Goal: Use online tool/utility: Utilize a website feature to perform a specific function

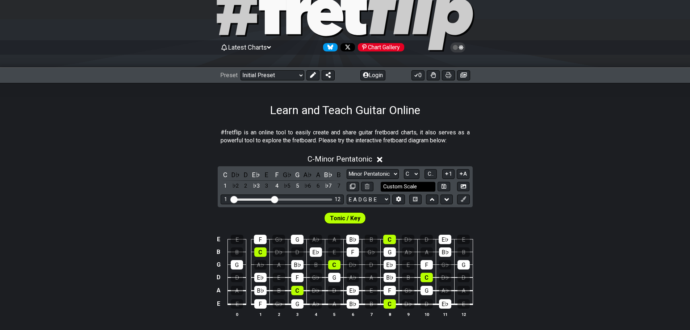
scroll to position [36, 0]
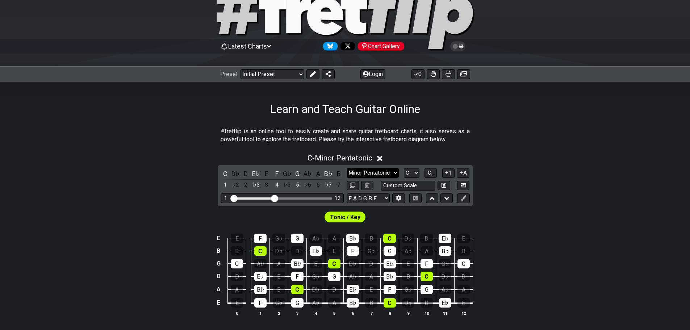
click at [383, 172] on select "Minor Pentatonic Click to edit Minor Pentatonic Major Pentatonic Minor Blues Ma…" at bounding box center [372, 173] width 52 height 10
select select "Minor / Aeolian"
click at [346, 168] on select "Minor Pentatonic Click to edit Minor Pentatonic Major Pentatonic Minor Blues Ma…" at bounding box center [372, 173] width 52 height 10
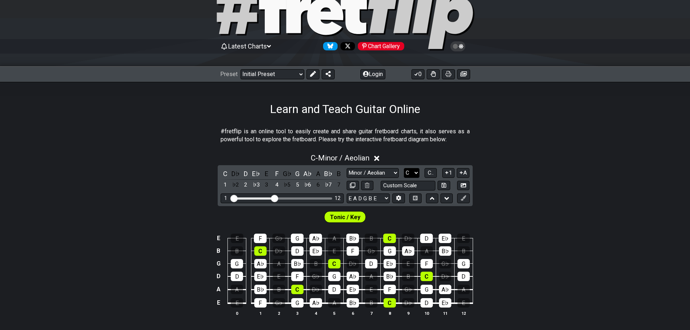
click at [413, 170] on select "A♭ A A♯ B♭ B C C♯ D♭ D D♯ E♭ E F F♯ G♭ G G♯" at bounding box center [412, 173] width 16 height 10
select select "C#"
click at [404, 168] on select "A♭ A A♯ B♭ B C C♯ D♭ D D♯ E♭ E F F♯ G♭ G G♯" at bounding box center [412, 173] width 16 height 10
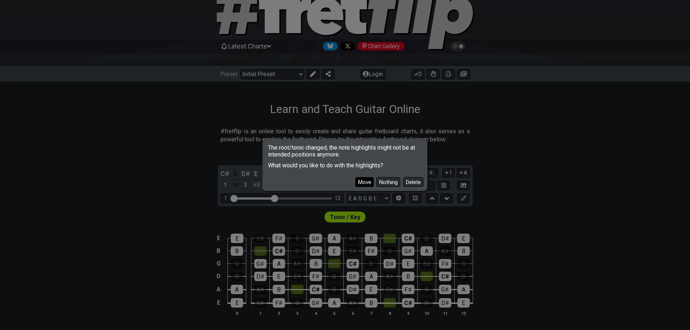
click at [360, 179] on button "Move" at bounding box center [364, 182] width 18 height 10
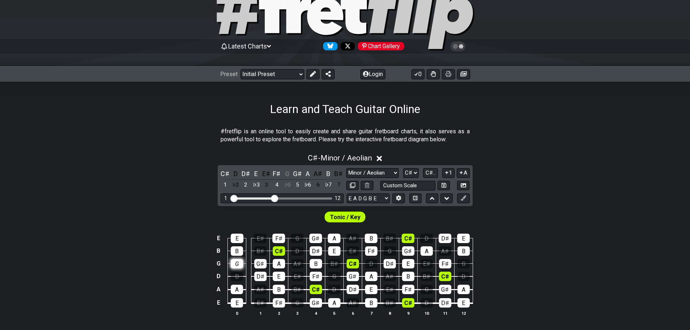
click at [241, 260] on div "G" at bounding box center [237, 263] width 12 height 9
click at [237, 274] on div "D" at bounding box center [237, 275] width 12 height 9
click at [335, 274] on div "G" at bounding box center [334, 275] width 12 height 9
click at [335, 287] on div "D" at bounding box center [334, 289] width 12 height 9
click at [427, 291] on div "G" at bounding box center [426, 289] width 12 height 9
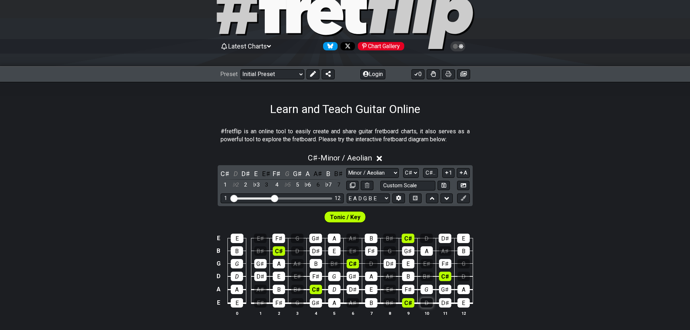
click at [426, 302] on div "D" at bounding box center [426, 302] width 12 height 9
click at [461, 268] on div "G" at bounding box center [463, 263] width 12 height 9
click at [462, 275] on div "D" at bounding box center [463, 275] width 12 height 9
click at [336, 274] on div "G" at bounding box center [334, 275] width 12 height 9
click at [333, 288] on div "D" at bounding box center [334, 289] width 12 height 9
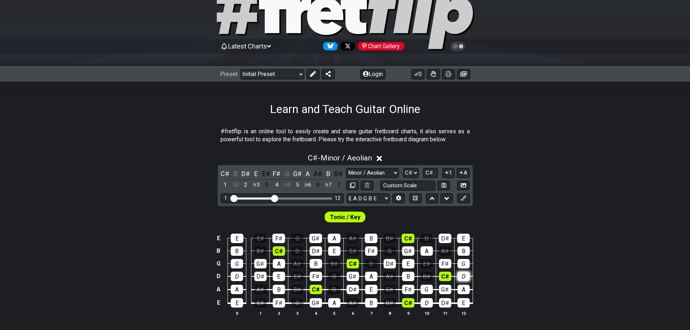
click at [462, 274] on div "D" at bounding box center [463, 275] width 12 height 9
drag, startPoint x: 466, startPoint y: 261, endPoint x: 441, endPoint y: 282, distance: 32.1
click at [466, 262] on div "G" at bounding box center [463, 263] width 12 height 9
click at [424, 289] on div "G" at bounding box center [426, 289] width 12 height 9
click at [428, 302] on div "D" at bounding box center [426, 302] width 12 height 9
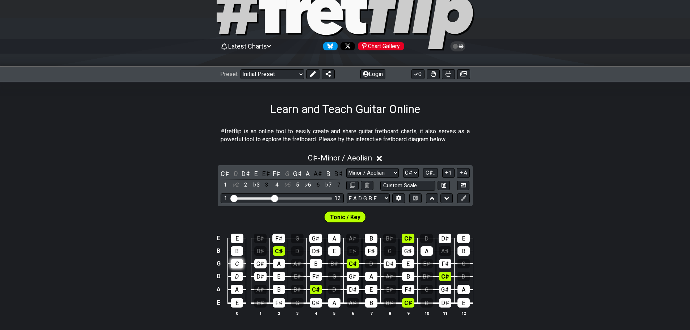
click at [233, 267] on div "G" at bounding box center [237, 263] width 12 height 9
click at [235, 279] on div "D" at bounding box center [237, 275] width 12 height 9
click at [378, 171] on select "Minor Pentatonic Click to edit Minor Pentatonic Major Pentatonic Minor Blues Ma…" at bounding box center [372, 173] width 52 height 10
select select "Minor Blues"
click at [346, 168] on select "Minor Pentatonic Click to edit Minor Pentatonic Major Pentatonic Minor Blues Ma…" at bounding box center [372, 173] width 52 height 10
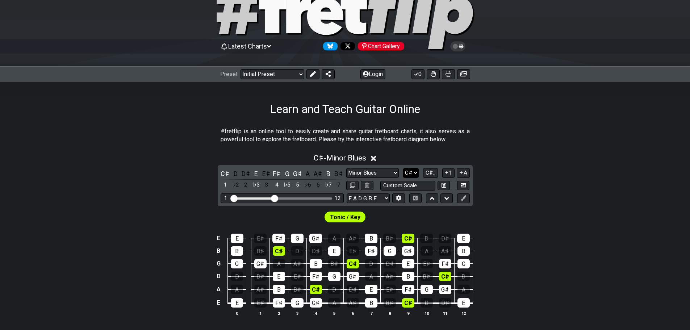
click at [410, 173] on select "A♭ A A♯ B♭ B C C♯ D♭ D D♯ E♭ E F F♯ G♭ G G♯" at bounding box center [411, 173] width 16 height 10
click at [404, 168] on select "A♭ A A♯ B♭ B C C♯ D♭ D D♯ E♭ E F F♯ G♭ G G♯" at bounding box center [411, 173] width 16 height 10
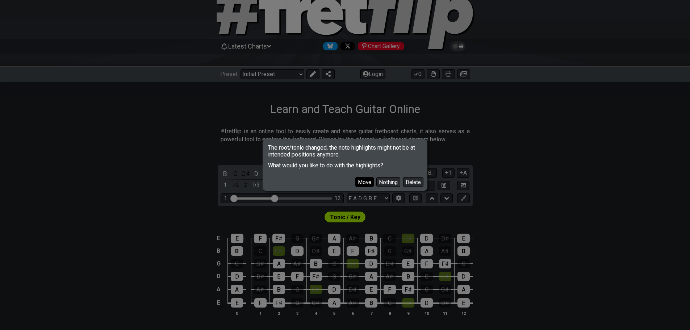
drag, startPoint x: 368, startPoint y: 176, endPoint x: 365, endPoint y: 181, distance: 6.5
click at [368, 176] on div "Move Nothing Delete" at bounding box center [345, 179] width 162 height 21
click at [365, 181] on button "Move" at bounding box center [364, 182] width 18 height 10
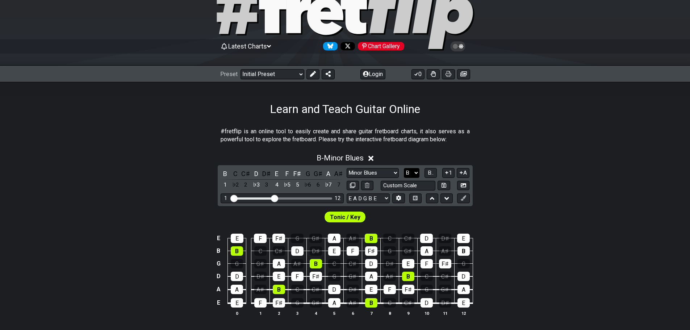
click at [417, 170] on select "A♭ A A♯ B♭ B C C♯ D♭ D D♯ E♭ E F F♯ G♭ G G♯" at bounding box center [412, 173] width 16 height 10
select select "C#"
click at [404, 168] on select "A♭ A A♯ B♭ B C C♯ D♭ D D♯ E♭ E F F♯ G♭ G G♯" at bounding box center [412, 173] width 16 height 10
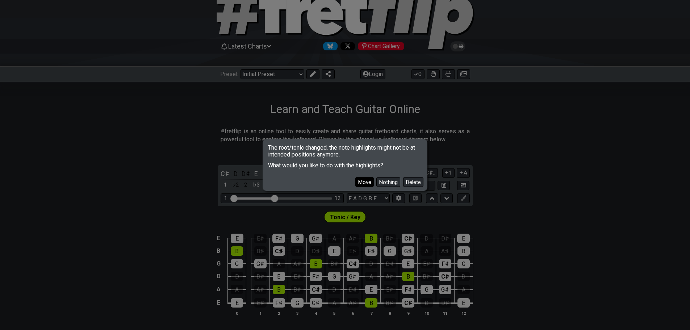
click at [359, 179] on button "Move" at bounding box center [364, 182] width 18 height 10
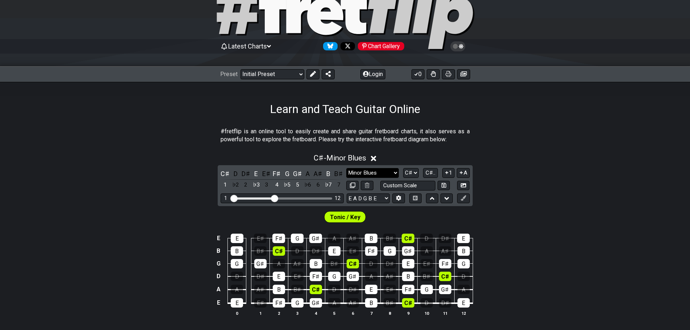
click at [379, 173] on select "Minor Pentatonic Click to edit Minor Pentatonic Major Pentatonic Minor Blues Ma…" at bounding box center [372, 173] width 52 height 10
select select "Minor 7th"
click at [346, 168] on select "Minor Pentatonic Click to edit Minor Pentatonic Major Pentatonic Minor Blues Ma…" at bounding box center [372, 173] width 52 height 10
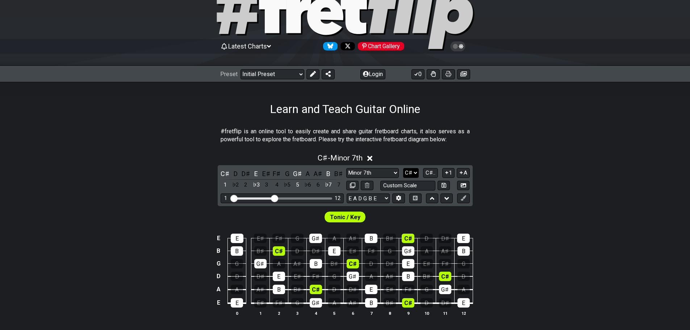
click at [416, 169] on select "A♭ A A♯ B♭ B C C♯ D♭ D D♯ E♭ E F F♯ G♭ G G♯" at bounding box center [411, 173] width 16 height 10
select select "E"
click at [404, 168] on select "A♭ A A♯ B♭ B C C♯ D♭ D D♯ E♭ E F F♯ G♭ G G♯" at bounding box center [411, 173] width 16 height 10
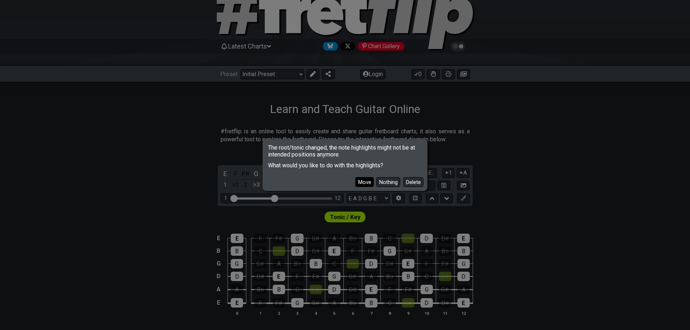
click at [367, 179] on button "Move" at bounding box center [364, 182] width 18 height 10
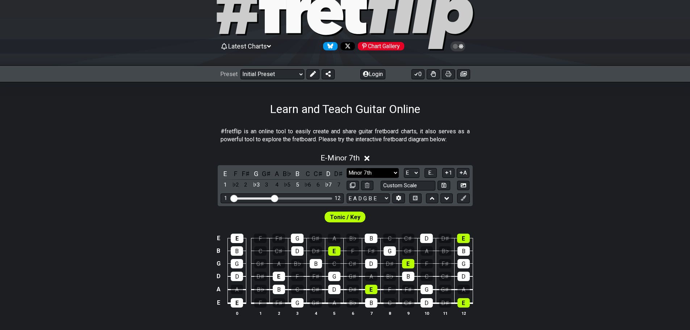
click at [366, 173] on select "Minor Pentatonic Click to edit Minor Pentatonic Major Pentatonic Minor Blues Ma…" at bounding box center [372, 173] width 52 height 10
select select "Dorian"
click at [346, 168] on select "Minor Pentatonic Click to edit Minor Pentatonic Major Pentatonic Minor Blues Ma…" at bounding box center [372, 173] width 52 height 10
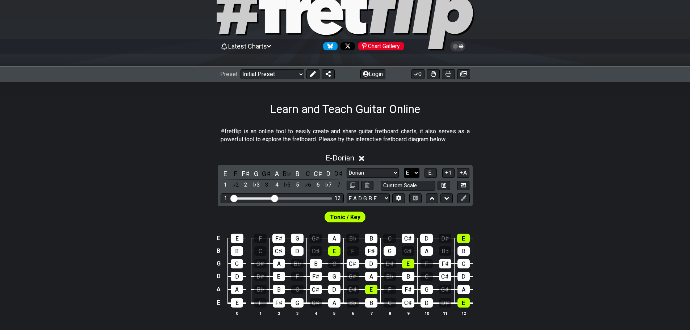
click at [411, 170] on select "A♭ A A♯ B♭ B C C♯ D♭ D D♯ E♭ E F F♯ G♭ G G♯" at bounding box center [412, 173] width 16 height 10
click at [404, 168] on select "A♭ A A♯ B♭ B C C♯ D♭ D D♯ E♭ E F F♯ G♭ G G♯" at bounding box center [412, 173] width 16 height 10
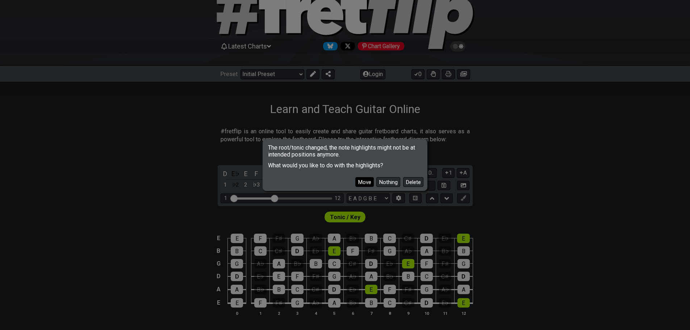
click at [361, 178] on button "Move" at bounding box center [364, 182] width 18 height 10
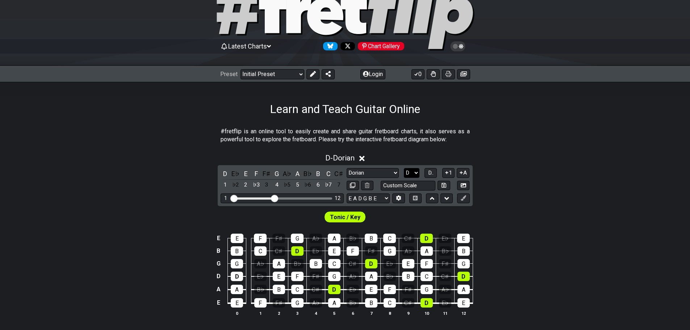
click at [408, 169] on select "A♭ A A♯ B♭ B C C♯ D♭ D D♯ E♭ E F F♯ G♭ G G♯" at bounding box center [412, 173] width 16 height 10
click at [404, 168] on select "A♭ A A♯ B♭ B C C♯ D♭ D D♯ E♭ E F F♯ G♭ G G♯" at bounding box center [412, 173] width 16 height 10
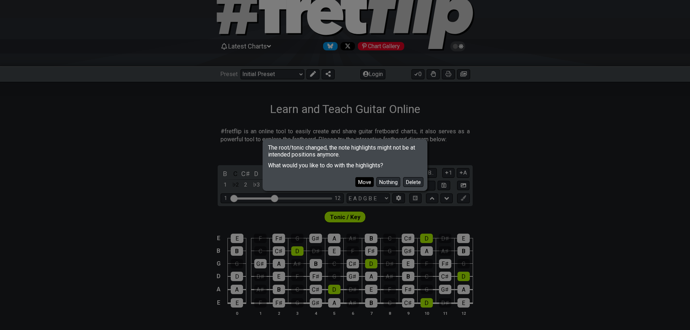
click at [365, 181] on button "Move" at bounding box center [364, 182] width 18 height 10
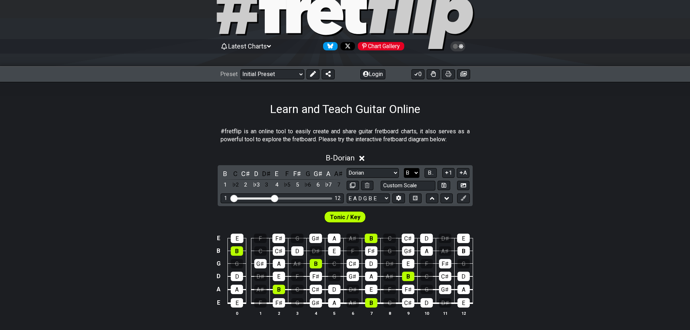
click at [410, 171] on select "A♭ A A♯ B♭ B C C♯ D♭ D D♯ E♭ E F F♯ G♭ G G♯" at bounding box center [412, 173] width 16 height 10
click at [404, 168] on select "A♭ A A♯ B♭ B C C♯ D♭ D D♯ E♭ E F F♯ G♭ G G♯" at bounding box center [412, 173] width 16 height 10
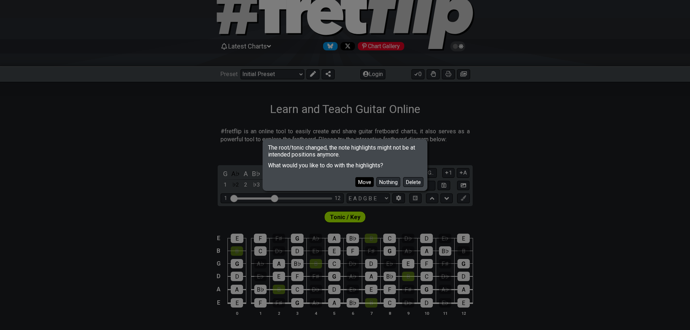
click at [361, 182] on button "Move" at bounding box center [364, 182] width 18 height 10
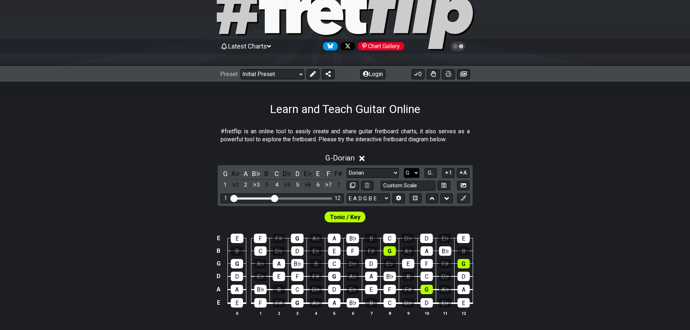
click at [410, 168] on select "A♭ A A♯ B♭ B C C♯ D♭ D D♯ E♭ E F F♯ G♭ G G♯" at bounding box center [412, 173] width 16 height 10
click at [404, 168] on select "A♭ A A♯ B♭ B C C♯ D♭ D D♯ E♭ E F F♯ G♭ G G♯" at bounding box center [412, 173] width 16 height 10
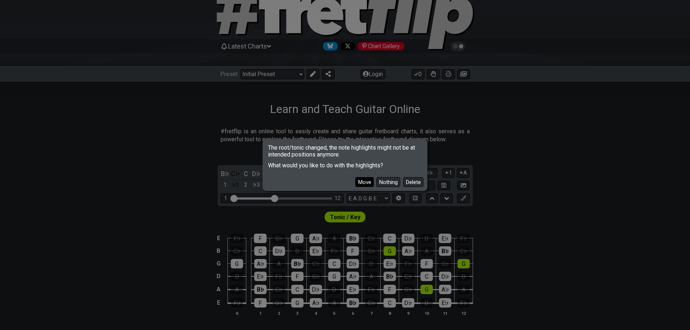
click at [358, 180] on button "Move" at bounding box center [364, 182] width 18 height 10
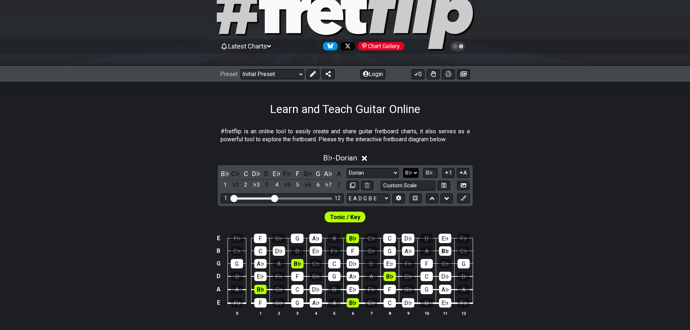
click at [408, 170] on select "A♭ A A♯ B♭ B C C♯ D♭ D D♯ E♭ E F F♯ G♭ G G♯" at bounding box center [411, 173] width 16 height 10
click at [404, 168] on select "A♭ A A♯ B♭ B C C♯ D♭ D D♯ E♭ E F F♯ G♭ G G♯" at bounding box center [411, 173] width 16 height 10
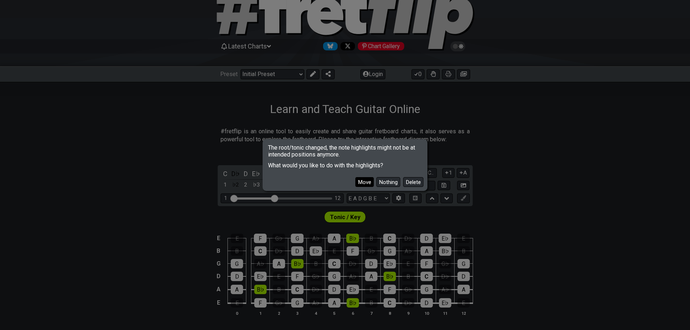
click at [361, 185] on button "Move" at bounding box center [364, 182] width 18 height 10
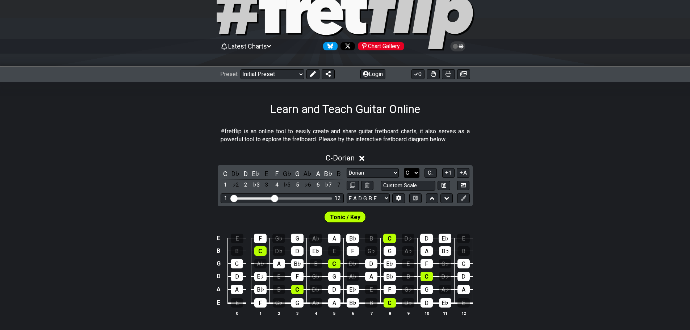
click at [415, 171] on select "A♭ A A♯ B♭ B C C♯ D♭ D D♯ E♭ E F F♯ G♭ G G♯" at bounding box center [412, 173] width 16 height 10
click at [404, 168] on select "A♭ A A♯ B♭ B C C♯ D♭ D D♯ E♭ E F F♯ G♭ G G♯" at bounding box center [412, 173] width 16 height 10
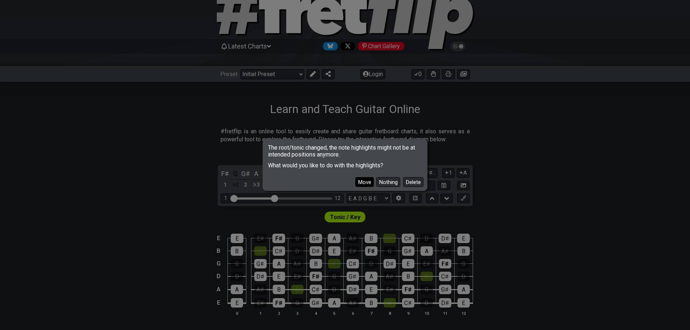
click at [365, 182] on button "Move" at bounding box center [364, 182] width 18 height 10
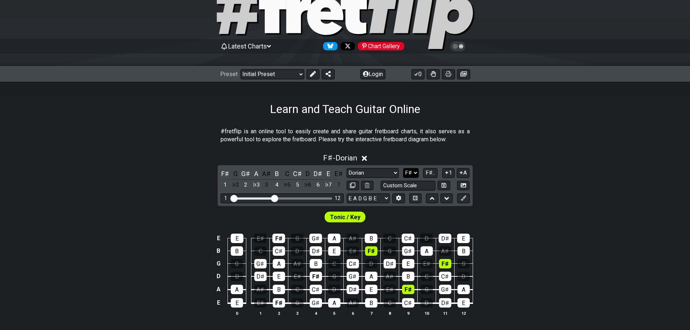
click at [409, 172] on select "A♭ A A♯ B♭ B C C♯ D♭ D D♯ E♭ E F F♯ G♭ G G♯" at bounding box center [411, 173] width 16 height 10
click at [404, 168] on select "A♭ A A♯ B♭ B C C♯ D♭ D D♯ E♭ E F F♯ G♭ G G♯" at bounding box center [411, 173] width 16 height 10
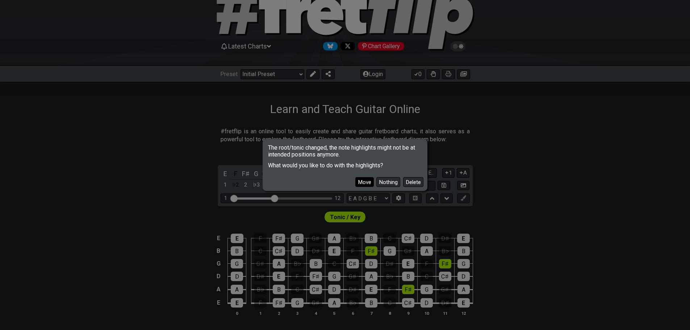
click at [363, 184] on button "Move" at bounding box center [364, 182] width 18 height 10
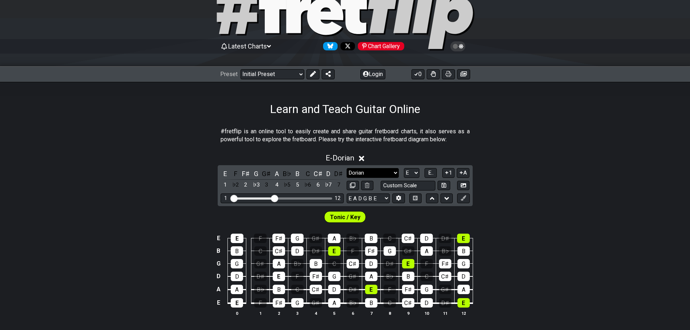
click at [376, 170] on select "Minor Pentatonic Click to edit Minor Pentatonic Major Pentatonic Minor Blues Ma…" at bounding box center [372, 173] width 52 height 10
click at [414, 171] on select "A♭ A A♯ B♭ B C C♯ D♭ D D♯ E♭ E F F♯ G♭ G G♯" at bounding box center [412, 173] width 16 height 10
select select "G"
click at [404, 168] on select "A♭ A A♯ B♭ B C C♯ D♭ D D♯ E♭ E F F♯ G♭ G G♯" at bounding box center [412, 173] width 16 height 10
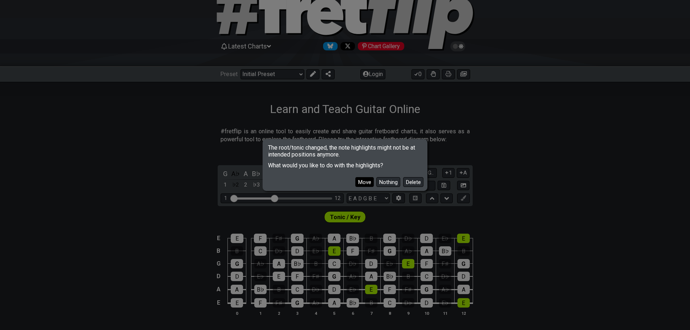
click at [363, 184] on button "Move" at bounding box center [364, 182] width 18 height 10
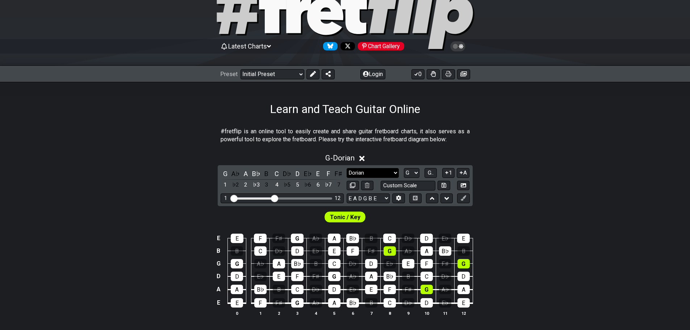
click at [376, 172] on select "Minor Pentatonic Click to edit Minor Pentatonic Major Pentatonic Minor Blues Ma…" at bounding box center [372, 173] width 52 height 10
select select "Locrian"
click at [346, 168] on select "Minor Pentatonic Click to edit Minor Pentatonic Major Pentatonic Minor Blues Ma…" at bounding box center [372, 173] width 52 height 10
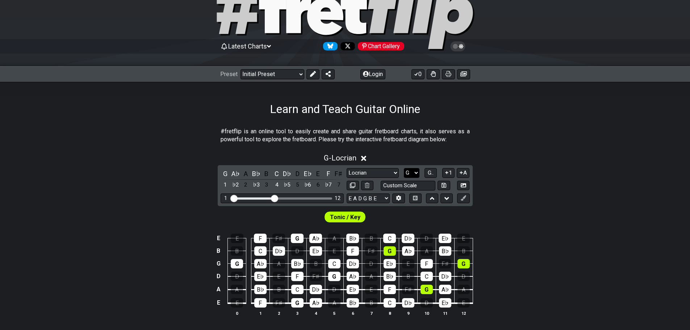
click at [408, 172] on select "A♭ A A♯ B♭ B C C♯ D♭ D D♯ E♭ E F F♯ G♭ G G♯" at bounding box center [412, 173] width 16 height 10
click at [404, 168] on select "A♭ A A♯ B♭ B C C♯ D♭ D D♯ E♭ E F F♯ G♭ G G♯" at bounding box center [412, 173] width 16 height 10
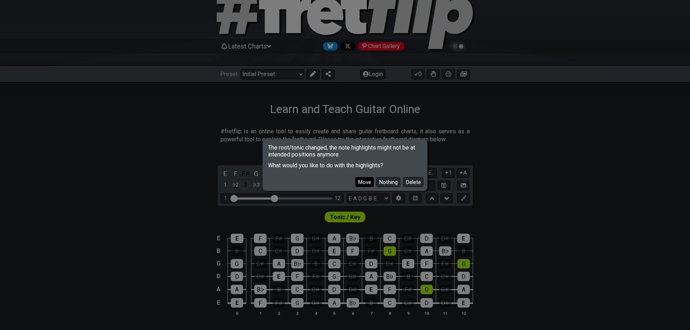
click at [359, 181] on button "Move" at bounding box center [364, 182] width 18 height 10
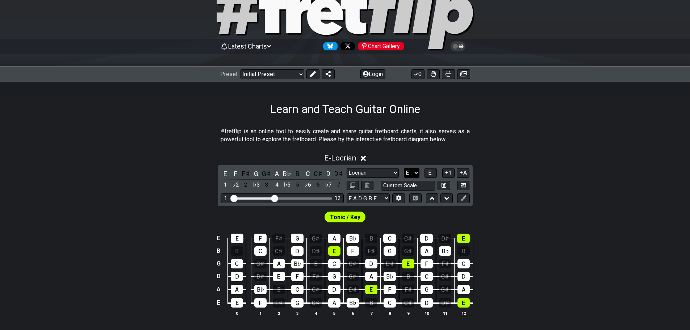
click at [416, 173] on select "A♭ A A♯ B♭ B C C♯ D♭ D D♯ E♭ E F F♯ G♭ G G♯" at bounding box center [412, 173] width 16 height 10
select select "F"
click at [404, 168] on select "A♭ A A♯ B♭ B C C♯ D♭ D D♯ E♭ E F F♯ G♭ G G♯" at bounding box center [412, 173] width 16 height 10
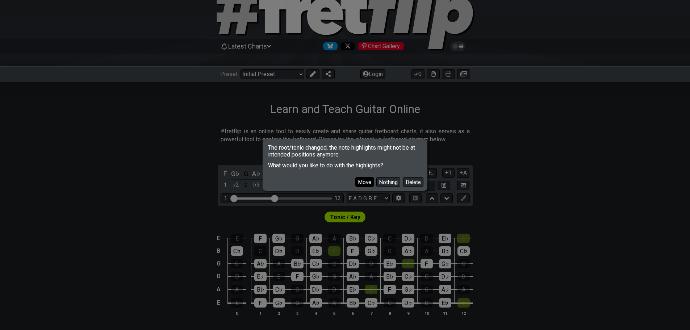
click at [366, 179] on button "Move" at bounding box center [364, 182] width 18 height 10
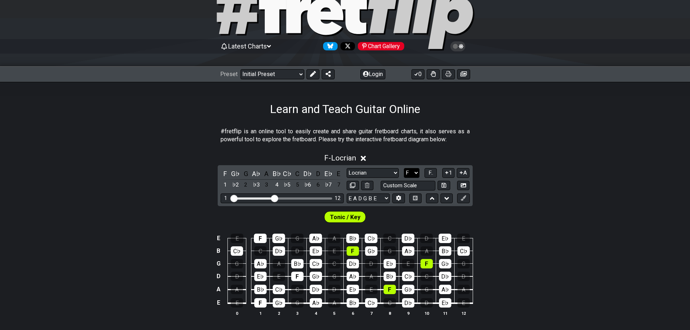
click at [413, 174] on select "A♭ A A♯ B♭ B C C♯ D♭ D D♯ E♭ E F F♯ G♭ G G♯" at bounding box center [412, 173] width 16 height 10
click at [360, 170] on select "Minor Pentatonic Click to edit Minor Pentatonic Major Pentatonic Minor Blues Ma…" at bounding box center [372, 173] width 52 height 10
select select "Mixolydian"
click at [346, 168] on select "Minor Pentatonic Click to edit Minor Pentatonic Major Pentatonic Minor Blues Ma…" at bounding box center [372, 173] width 52 height 10
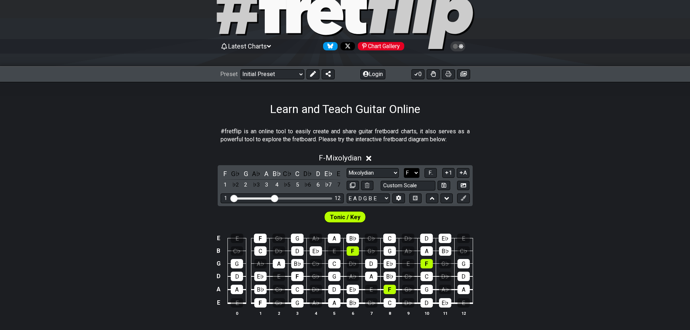
click at [407, 173] on select "A♭ A A♯ B♭ B C C♯ D♭ D D♯ E♭ E F F♯ G♭ G G♯" at bounding box center [412, 173] width 16 height 10
select select "G"
click at [404, 168] on select "A♭ A A♯ B♭ B C C♯ D♭ D D♯ E♭ E F F♯ G♭ G G♯" at bounding box center [412, 173] width 16 height 10
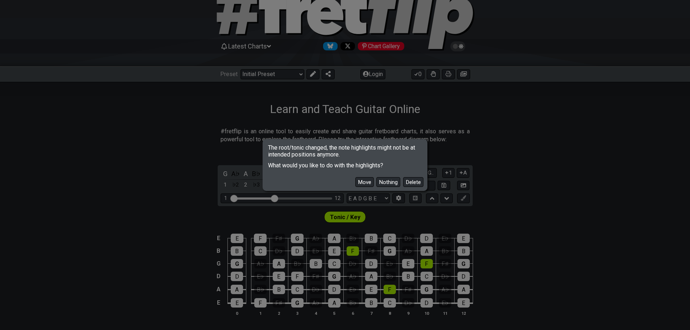
click at [362, 182] on button "Move" at bounding box center [364, 182] width 18 height 10
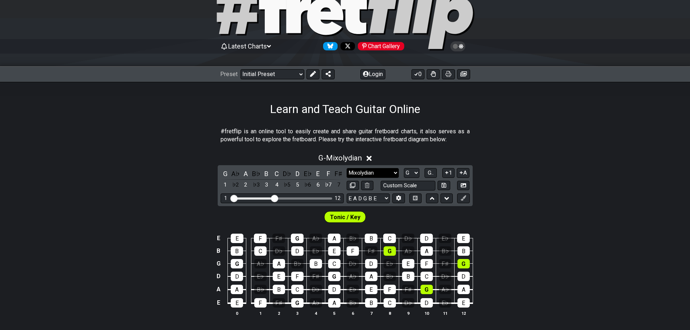
click at [361, 173] on select "Minor Pentatonic Click to edit Minor Pentatonic Major Pentatonic Minor Blues Ma…" at bounding box center [372, 173] width 52 height 10
select select "Melodic Minor"
click at [346, 168] on select "Minor Pentatonic Click to edit Minor Pentatonic Major Pentatonic Minor Blues Ma…" at bounding box center [372, 173] width 52 height 10
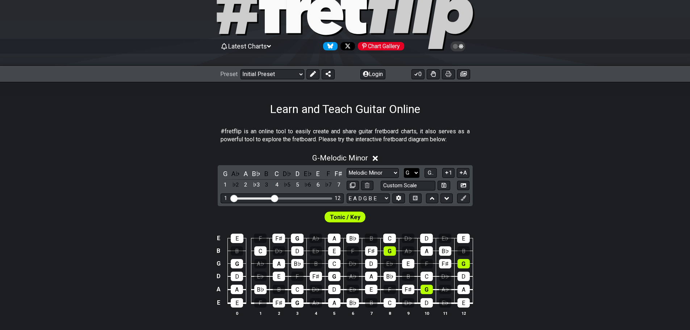
click at [417, 174] on select "A♭ A A♯ B♭ B C C♯ D♭ D D♯ E♭ E F F♯ G♭ G G♯" at bounding box center [412, 173] width 16 height 10
select select "E"
click at [404, 168] on select "A♭ A A♯ B♭ B C C♯ D♭ D D♯ E♭ E F F♯ G♭ G G♯" at bounding box center [412, 173] width 16 height 10
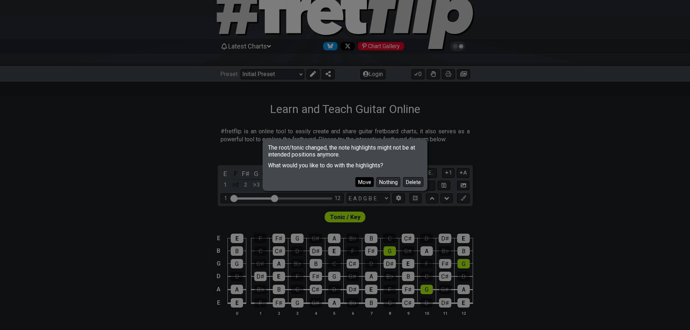
click at [363, 181] on button "Move" at bounding box center [364, 182] width 18 height 10
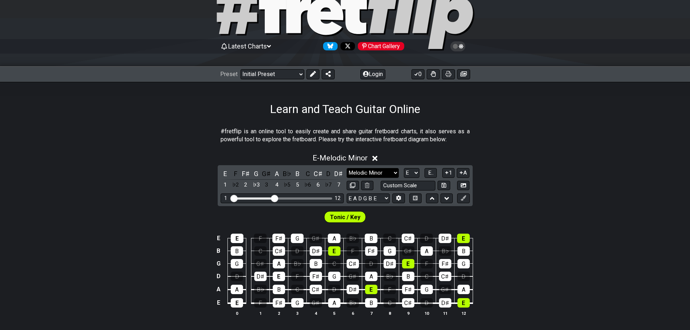
click at [372, 175] on select "Minor Pentatonic Click to edit Minor Pentatonic Major Pentatonic Minor Blues Ma…" at bounding box center [372, 173] width 52 height 10
click at [346, 168] on select "Minor Pentatonic Click to edit Minor Pentatonic Major Pentatonic Minor Blues Ma…" at bounding box center [372, 173] width 52 height 10
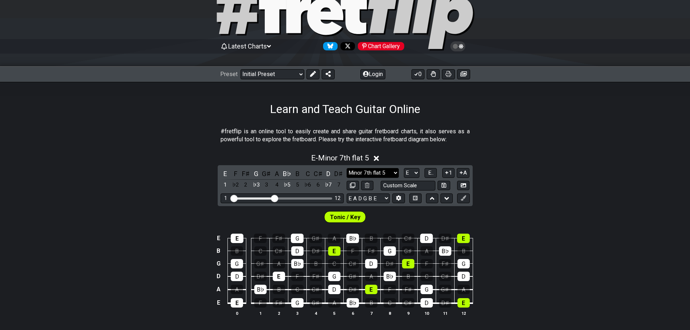
click at [386, 172] on select "Minor Pentatonic Click to edit Minor Pentatonic Major Pentatonic Minor Blues Ma…" at bounding box center [372, 173] width 52 height 10
select select "Superlocrian / Altered"
click at [346, 168] on select "Minor Pentatonic Click to edit Minor Pentatonic Major Pentatonic Minor Blues Ma…" at bounding box center [372, 173] width 52 height 10
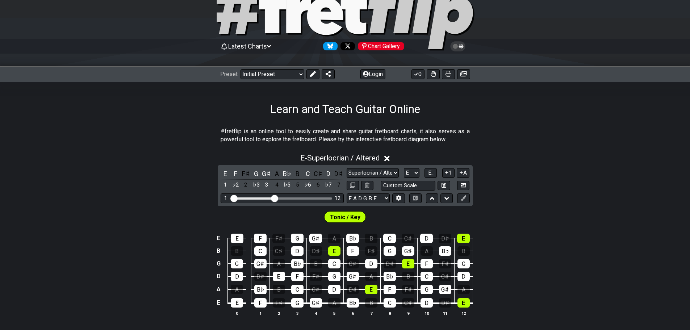
click at [409, 178] on div "Minor Pentatonic Click to edit Minor Pentatonic Major Pentatonic Minor Blues Ma…" at bounding box center [407, 179] width 123 height 22
click at [411, 173] on select "A♭ A A♯ B♭ B C C♯ D♭ D D♯ E♭ E F F♯ G♭ G G♯" at bounding box center [412, 173] width 16 height 10
select select "G"
click at [404, 168] on select "A♭ A A♯ B♭ B C C♯ D♭ D D♯ E♭ E F F♯ G♭ G G♯" at bounding box center [412, 173] width 16 height 10
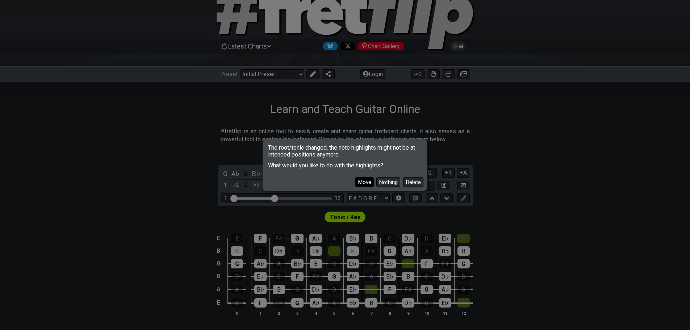
click at [361, 183] on button "Move" at bounding box center [364, 182] width 18 height 10
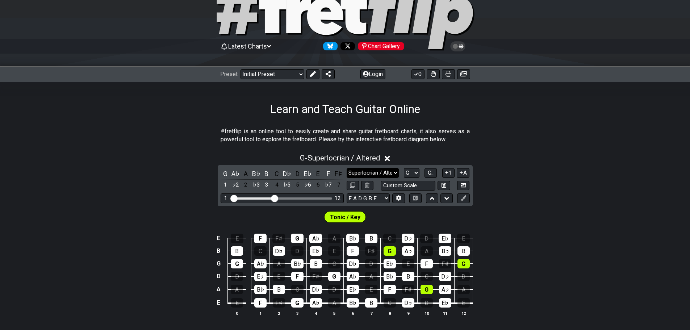
click at [389, 173] on select "Minor Pentatonic Click to edit Minor Pentatonic Major Pentatonic Minor Blues Ma…" at bounding box center [372, 173] width 52 height 10
click at [346, 168] on select "Minor Pentatonic Click to edit Minor Pentatonic Major Pentatonic Minor Blues Ma…" at bounding box center [372, 173] width 52 height 10
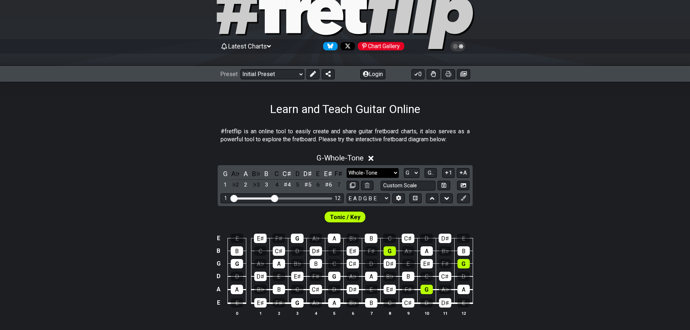
click at [369, 171] on select "Minor Pentatonic Click to edit Minor Pentatonic Major Pentatonic Minor Blues Ma…" at bounding box center [372, 173] width 52 height 10
click at [346, 168] on select "Minor Pentatonic Click to edit Minor Pentatonic Major Pentatonic Minor Blues Ma…" at bounding box center [372, 173] width 52 height 10
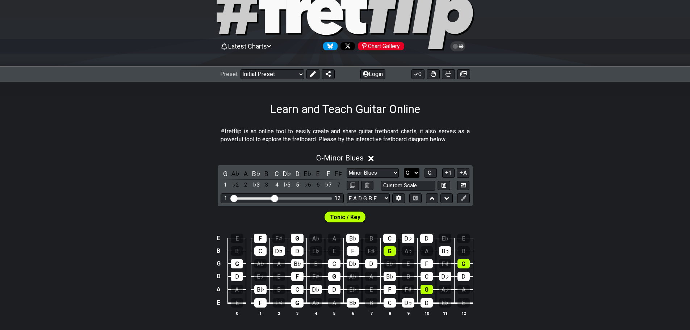
click at [410, 171] on select "A♭ A A♯ B♭ B C C♯ D♭ D D♯ E♭ E F F♯ G♭ G G♯" at bounding box center [412, 173] width 16 height 10
drag, startPoint x: 489, startPoint y: 148, endPoint x: 396, endPoint y: 174, distance: 96.4
click at [487, 148] on section "#fretflip is an online tool to easily create and share guitar fretboard charts,…" at bounding box center [345, 137] width 690 height 25
click at [370, 174] on select "Minor Pentatonic Click to edit Minor Pentatonic Major Pentatonic Minor Blues Ma…" at bounding box center [372, 173] width 52 height 10
click at [346, 168] on select "Minor Pentatonic Click to edit Minor Pentatonic Major Pentatonic Minor Blues Ma…" at bounding box center [372, 173] width 52 height 10
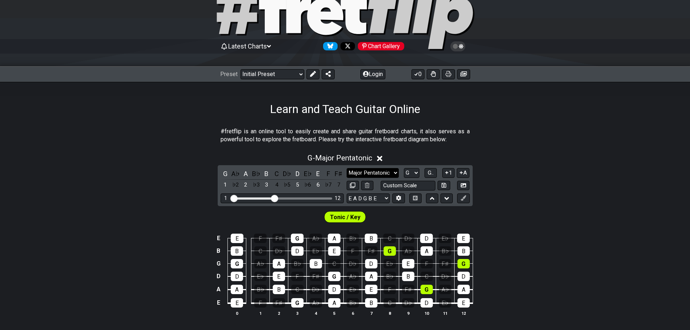
click at [382, 173] on select "Minor Pentatonic Click to edit Minor Pentatonic Major Pentatonic Minor Blues Ma…" at bounding box center [372, 173] width 52 height 10
click at [346, 168] on select "Minor Pentatonic Click to edit Minor Pentatonic Major Pentatonic Minor Blues Ma…" at bounding box center [372, 173] width 52 height 10
click at [374, 173] on select "Minor Pentatonic Click to edit Minor Pentatonic Major Pentatonic Minor Blues Ma…" at bounding box center [372, 173] width 52 height 10
select select "Minor Blues"
click at [346, 168] on select "Minor Pentatonic Click to edit Minor Pentatonic Major Pentatonic Minor Blues Ma…" at bounding box center [372, 173] width 52 height 10
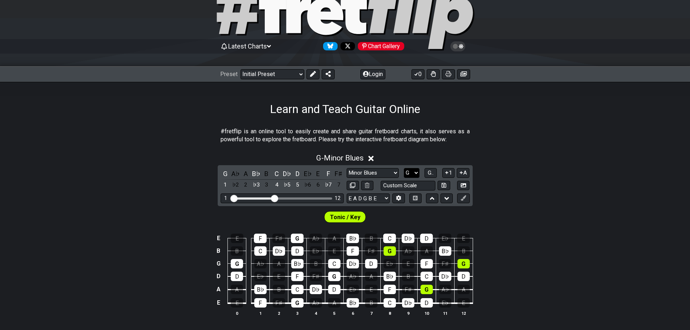
click at [410, 172] on select "A♭ A A♯ B♭ B C C♯ D♭ D D♯ E♭ E F F♯ G♭ G G♯" at bounding box center [412, 173] width 16 height 10
click at [404, 168] on select "A♭ A A♯ B♭ B C C♯ D♭ D D♯ E♭ E F F♯ G♭ G G♯" at bounding box center [412, 173] width 16 height 10
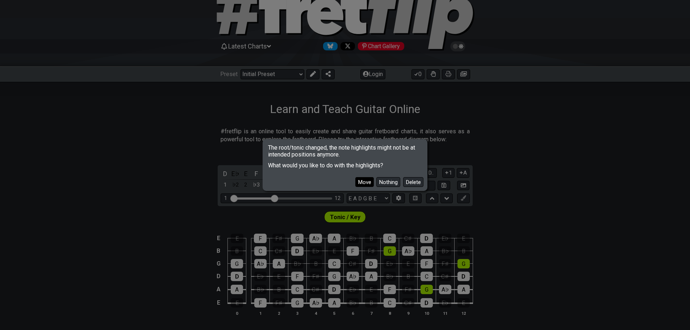
click at [357, 185] on button "Move" at bounding box center [364, 182] width 18 height 10
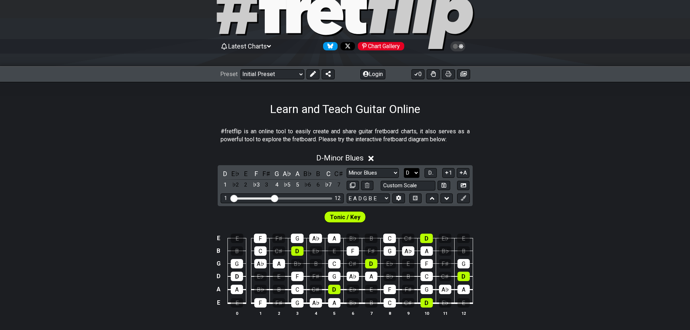
click at [413, 174] on select "A♭ A A♯ B♭ B C C♯ D♭ D D♯ E♭ E F F♯ G♭ G G♯" at bounding box center [412, 173] width 16 height 10
click at [404, 168] on select "A♭ A A♯ B♭ B C C♯ D♭ D D♯ E♭ E F F♯ G♭ G G♯" at bounding box center [412, 173] width 16 height 10
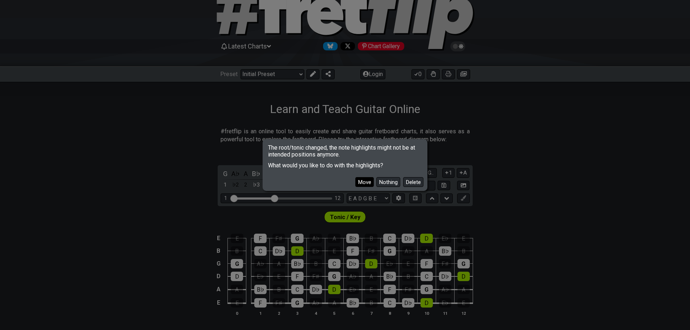
click at [368, 184] on button "Move" at bounding box center [364, 182] width 18 height 10
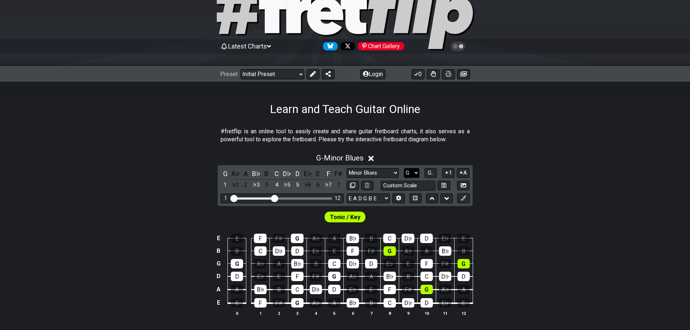
click at [409, 174] on select "A♭ A A♯ B♭ B C C♯ D♭ D D♯ E♭ E F F♯ G♭ G G♯" at bounding box center [412, 173] width 16 height 10
select select "D"
click at [404, 168] on select "A♭ A A♯ B♭ B C C♯ D♭ D D♯ E♭ E F F♯ G♭ G G♯" at bounding box center [412, 173] width 16 height 10
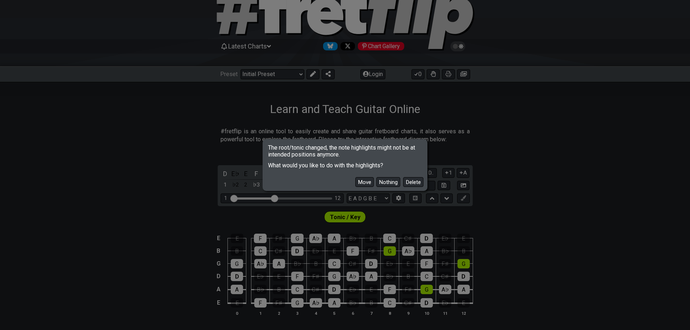
click at [364, 178] on button "Move" at bounding box center [364, 182] width 18 height 10
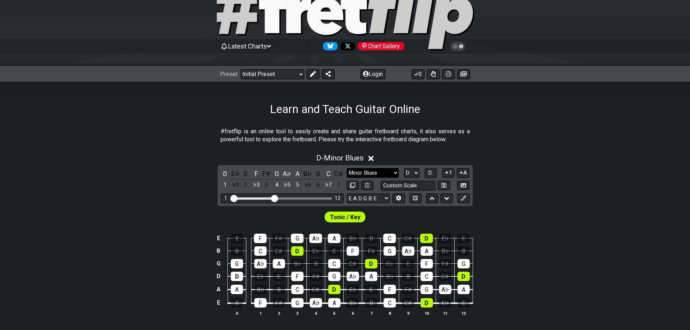
click at [384, 173] on select "Minor Pentatonic Click to edit Minor Pentatonic Major Pentatonic Minor Blues Ma…" at bounding box center [372, 173] width 52 height 10
select select "Minor / Aeolian"
click at [346, 168] on select "Minor Pentatonic Click to edit Minor Pentatonic Major Pentatonic Minor Blues Ma…" at bounding box center [372, 173] width 52 height 10
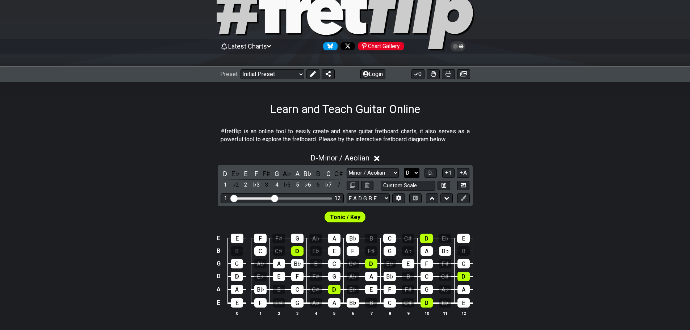
click at [413, 169] on select "A♭ A A♯ B♭ B C C♯ D♭ D D♯ E♭ E F F♯ G♭ G G♯" at bounding box center [412, 173] width 16 height 10
click at [404, 168] on select "A♭ A A♯ B♭ B C C♯ D♭ D D♯ E♭ E F F♯ G♭ G G♯" at bounding box center [412, 173] width 16 height 10
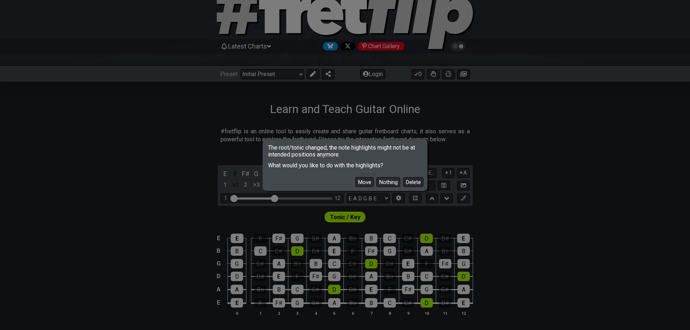
click at [358, 180] on button "Move" at bounding box center [364, 182] width 18 height 10
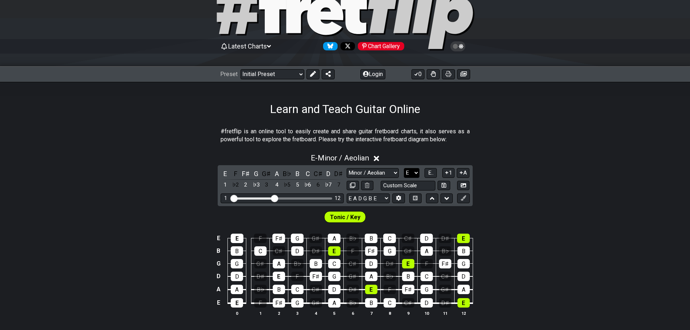
click at [411, 174] on select "A♭ A A♯ B♭ B C C♯ D♭ D D♯ E♭ E F F♯ G♭ G G♯" at bounding box center [412, 173] width 16 height 10
select select "C#"
click at [404, 168] on select "A♭ A A♯ B♭ B C C♯ D♭ D D♯ E♭ E F F♯ G♭ G G♯" at bounding box center [412, 173] width 16 height 10
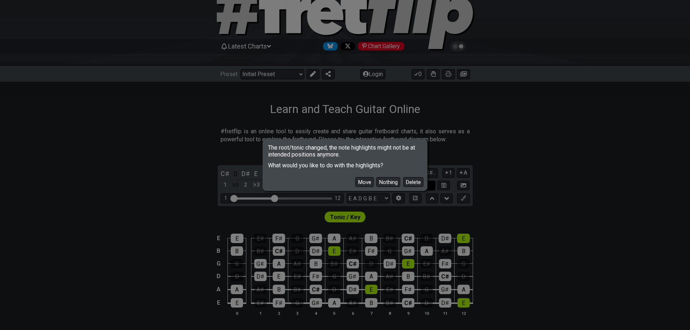
drag, startPoint x: 364, startPoint y: 183, endPoint x: 387, endPoint y: 182, distance: 22.9
click at [363, 183] on button "Move" at bounding box center [364, 182] width 18 height 10
